Goal: Information Seeking & Learning: Find specific fact

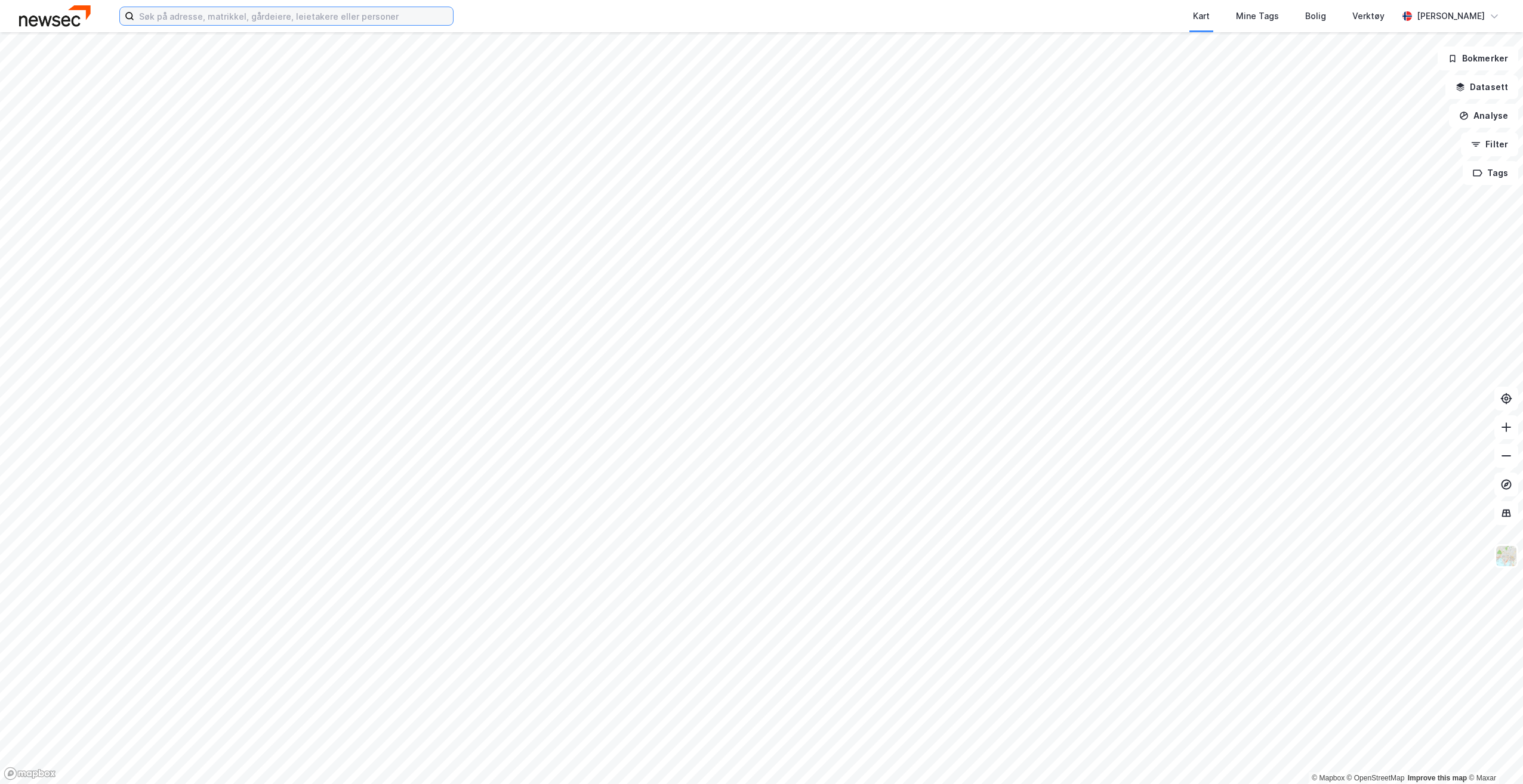
click at [334, 17] on input at bounding box center [293, 16] width 319 height 18
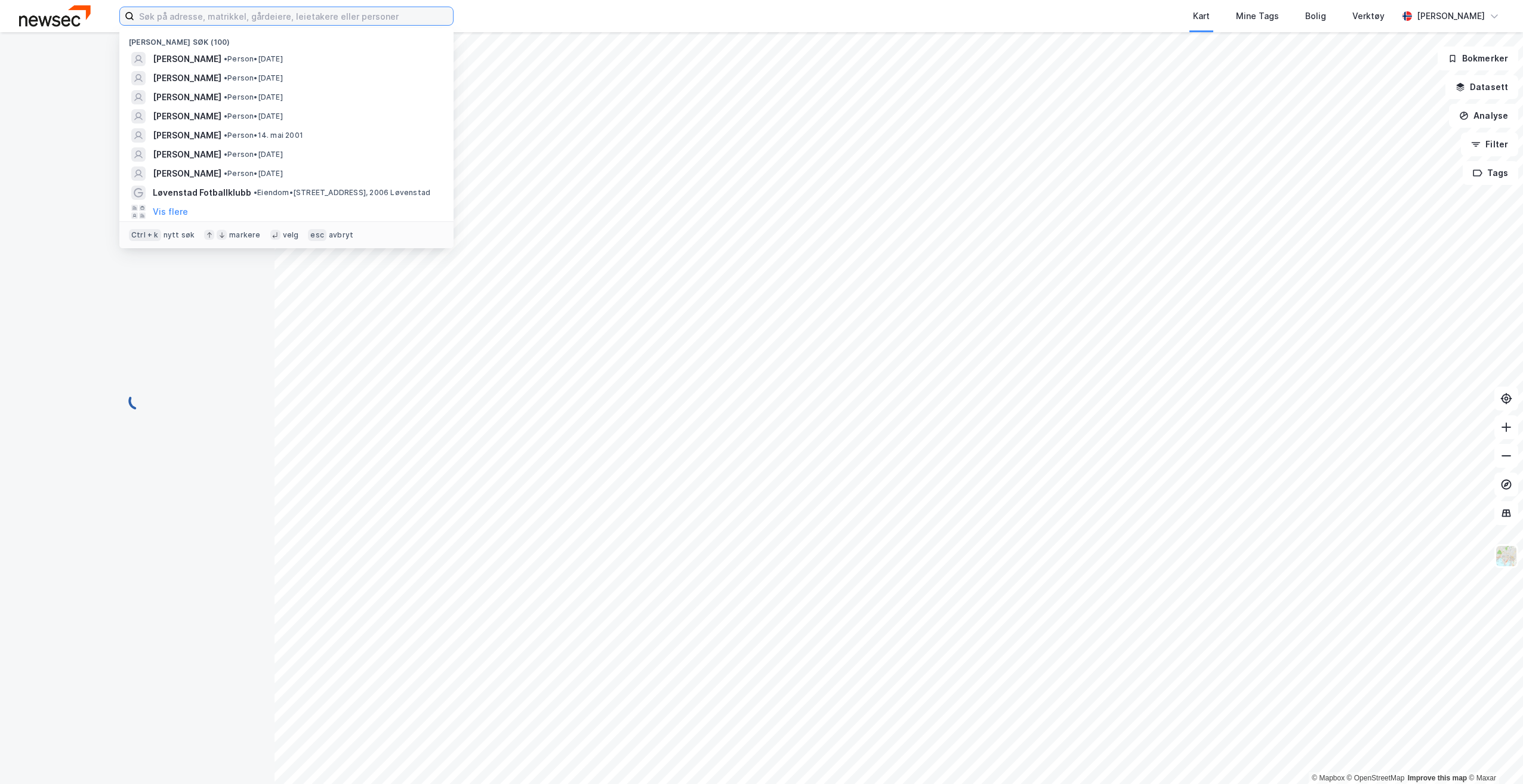
paste input "[PERSON_NAME] AS"
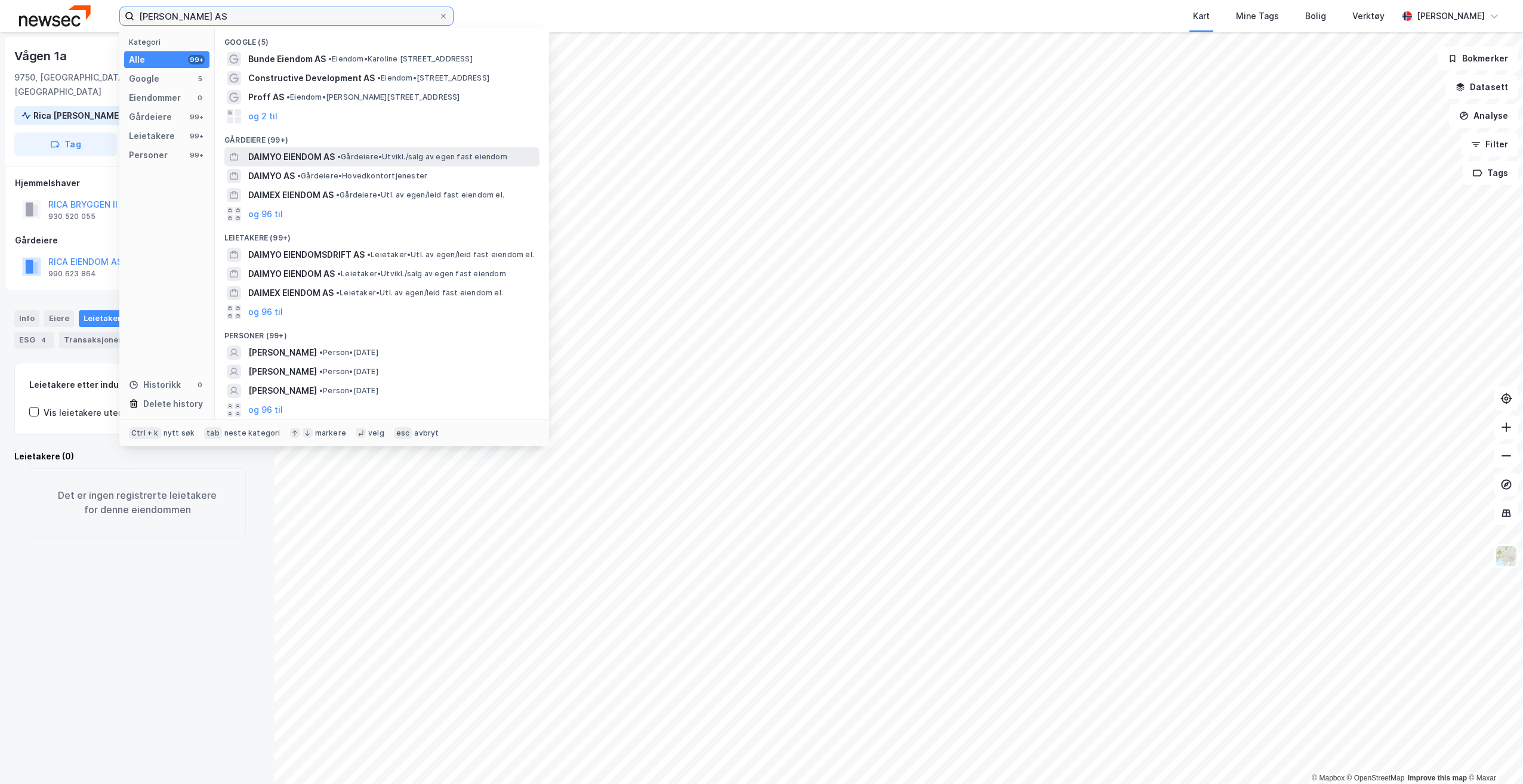
type input "[PERSON_NAME] AS"
click at [314, 160] on span "DAIMYO EIENDOM AS" at bounding box center [291, 157] width 86 height 14
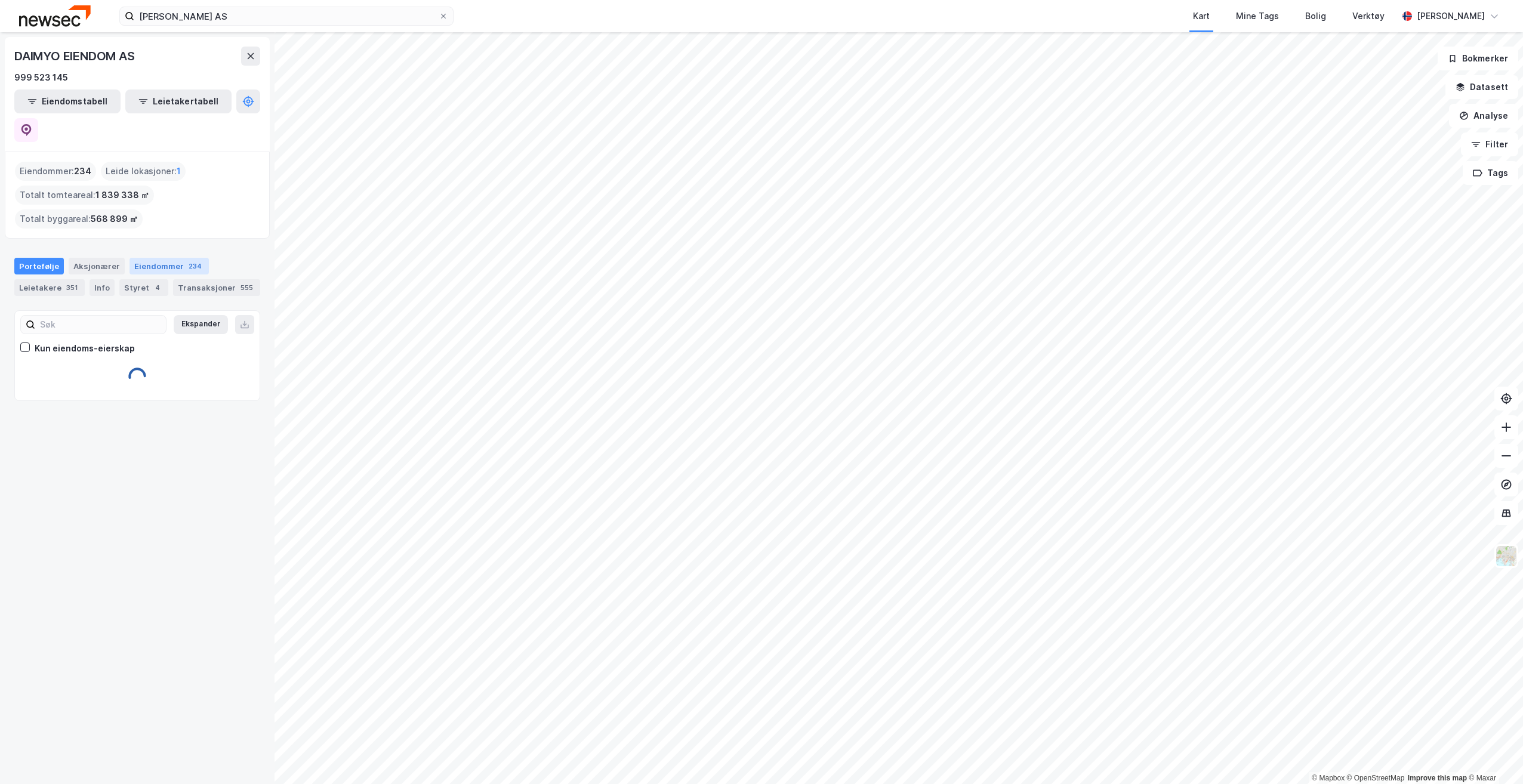
click at [162, 258] on div "Eiendommer 234" at bounding box center [169, 266] width 80 height 17
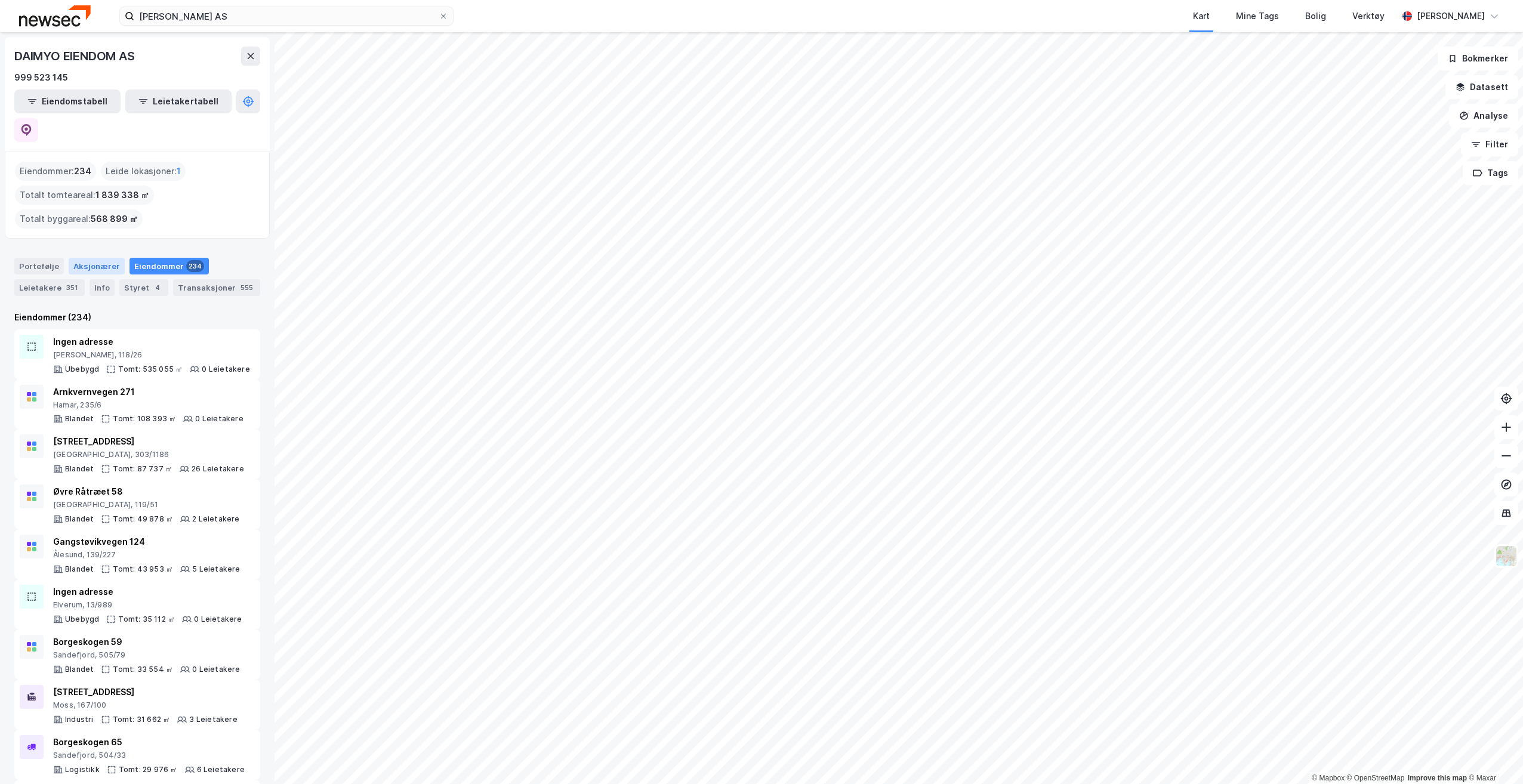
click at [94, 258] on div "Aksjonærer" at bounding box center [96, 266] width 56 height 17
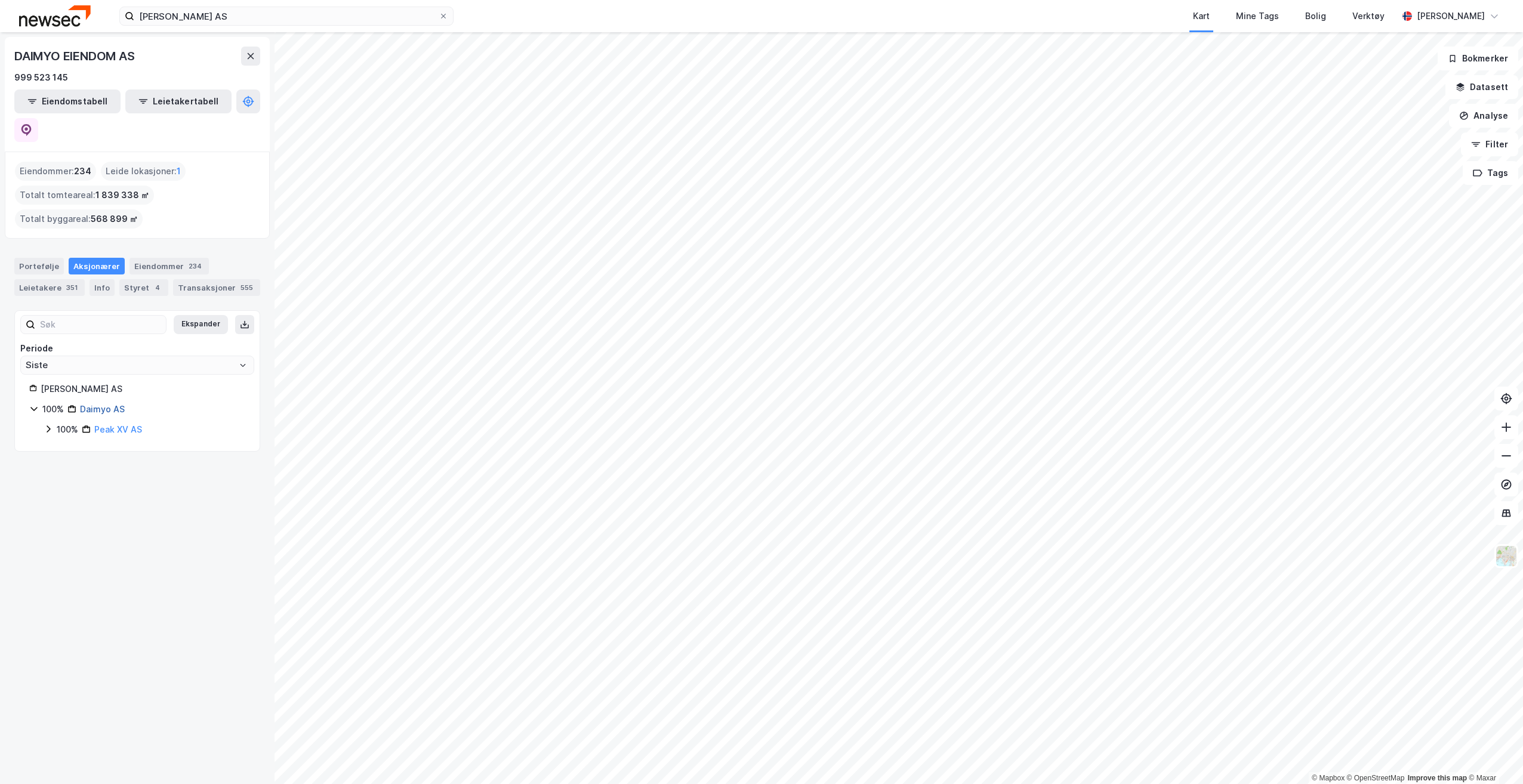
click at [107, 404] on link "Daimyo AS" at bounding box center [103, 409] width 45 height 10
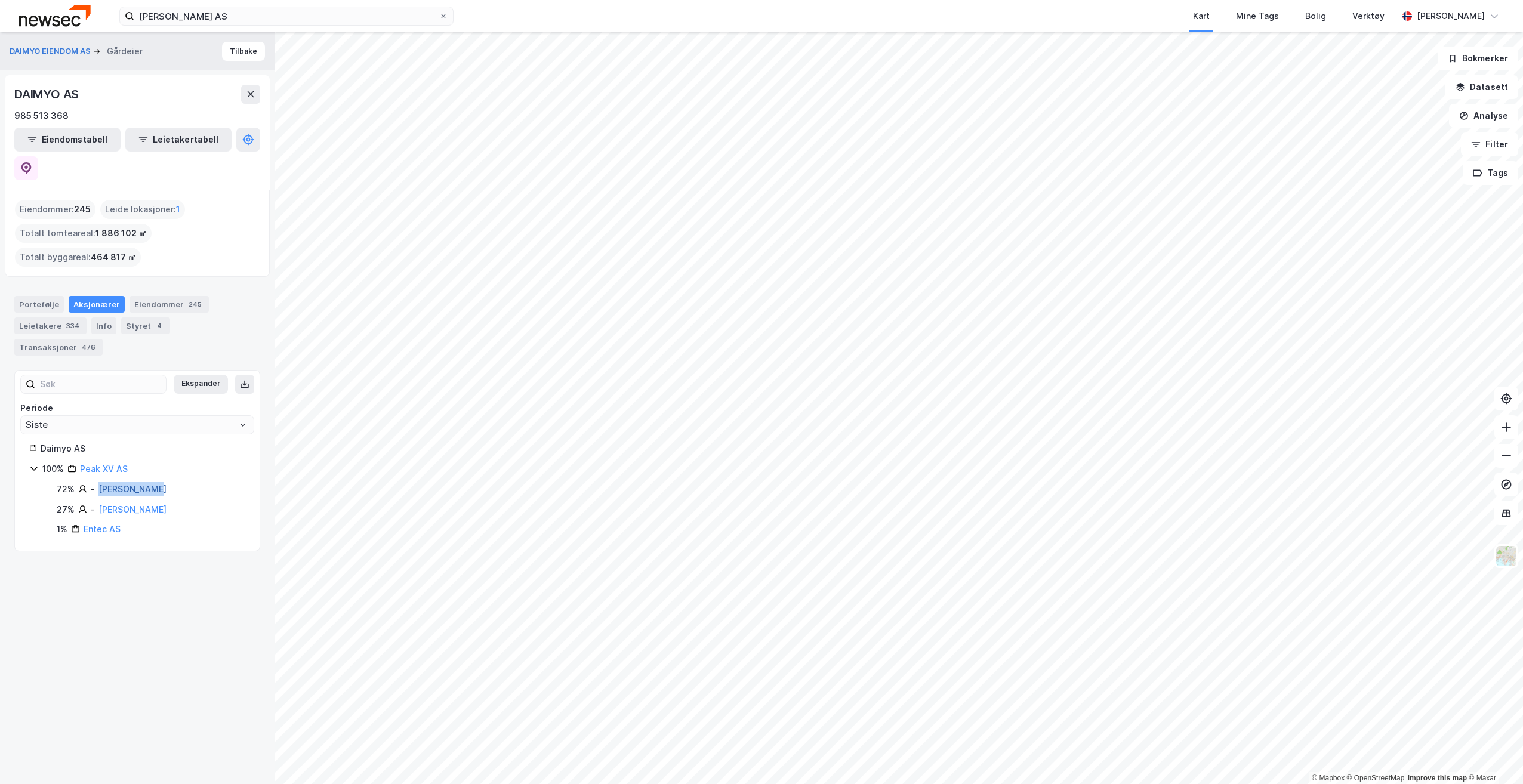
drag, startPoint x: 153, startPoint y: 437, endPoint x: 98, endPoint y: 440, distance: 55.1
click at [98, 482] on div "72% - [PERSON_NAME]" at bounding box center [150, 489] width 188 height 14
copy link "[PERSON_NAME]"
